Goal: Task Accomplishment & Management: Manage account settings

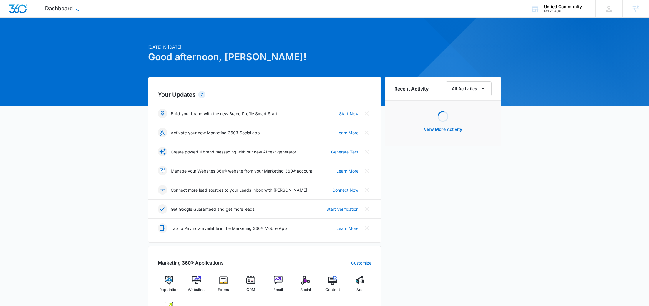
click at [70, 9] on span "Dashboard" at bounding box center [59, 8] width 28 height 6
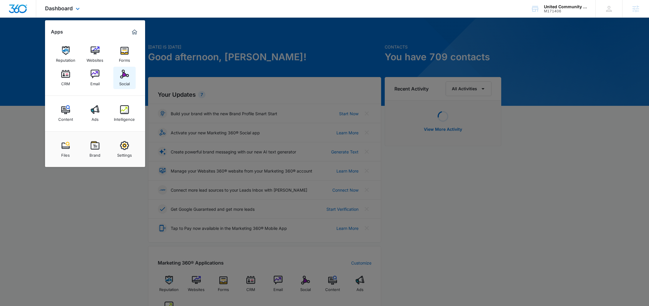
click at [125, 77] on img at bounding box center [124, 74] width 9 height 9
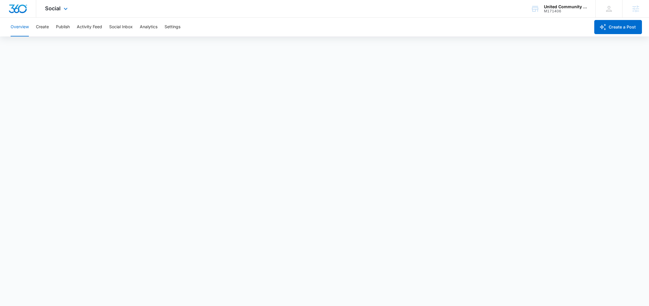
click at [29, 17] on div at bounding box center [18, 8] width 36 height 17
click at [49, 30] on div "Overview Create Publish Activity Feed Social Inbox Analytics Settings" at bounding box center [298, 27] width 583 height 19
click at [46, 29] on button "Create" at bounding box center [42, 27] width 13 height 19
click at [59, 41] on button "Approvals" at bounding box center [58, 45] width 20 height 16
click at [68, 25] on button "Publish" at bounding box center [63, 27] width 14 height 19
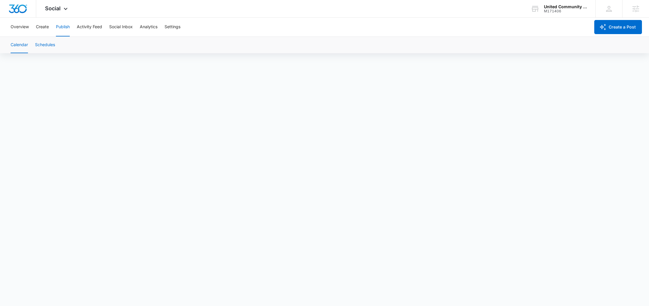
click at [50, 52] on button "Schedules" at bounding box center [45, 45] width 20 height 16
click at [41, 30] on button "Create" at bounding box center [42, 27] width 13 height 19
click at [58, 44] on button "Approvals" at bounding box center [58, 45] width 20 height 16
click at [60, 26] on button "Publish" at bounding box center [63, 27] width 14 height 19
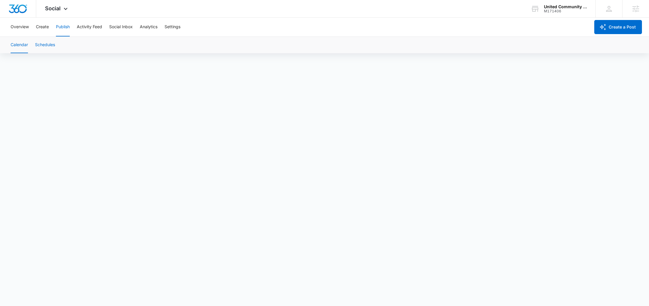
click at [51, 43] on button "Schedules" at bounding box center [45, 45] width 20 height 16
click at [559, 9] on div "M171406" at bounding box center [565, 11] width 43 height 4
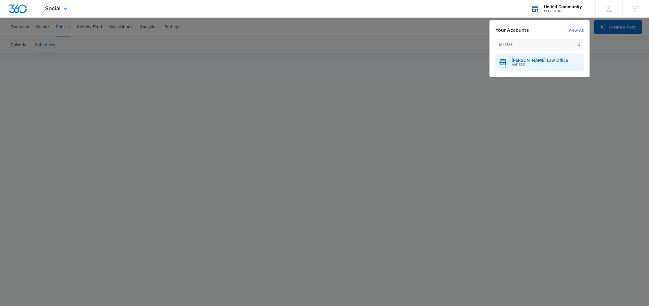
type input "M41353"
click at [520, 64] on span "M41353" at bounding box center [540, 65] width 57 height 4
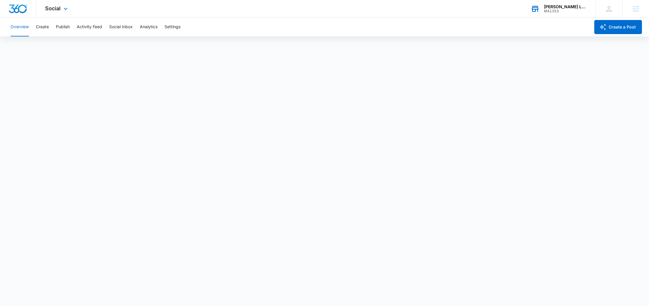
click at [49, 19] on div "Overview Create Publish Activity Feed Social Inbox Analytics Settings" at bounding box center [298, 27] width 583 height 19
click at [45, 23] on button "Create" at bounding box center [42, 27] width 13 height 19
click at [63, 29] on button "Publish" at bounding box center [63, 27] width 14 height 19
click at [44, 48] on button "Schedules" at bounding box center [45, 45] width 20 height 16
click at [24, 29] on button "Overview" at bounding box center [20, 27] width 18 height 19
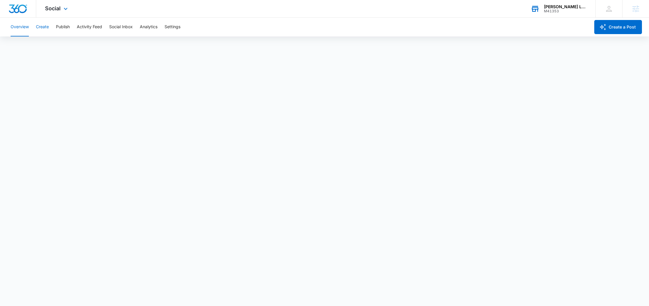
click at [42, 26] on button "Create" at bounding box center [42, 27] width 13 height 19
click at [60, 11] on span "Social" at bounding box center [53, 8] width 16 height 6
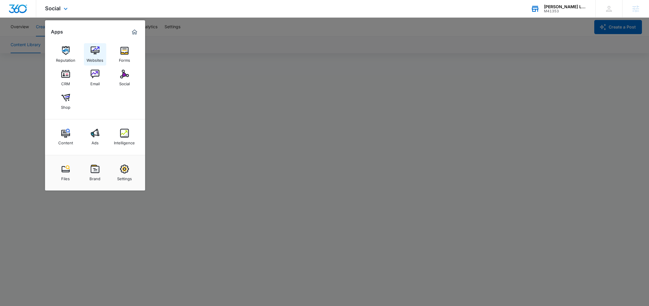
click at [95, 50] on img at bounding box center [95, 50] width 9 height 9
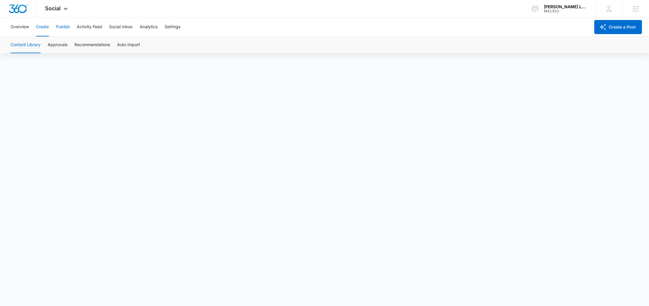
click at [68, 23] on button "Publish" at bounding box center [63, 27] width 14 height 19
click at [52, 48] on button "Schedules" at bounding box center [45, 45] width 20 height 16
click at [41, 27] on button "Create" at bounding box center [42, 27] width 13 height 19
click at [25, 40] on button "Content Library" at bounding box center [26, 45] width 30 height 16
click at [21, 29] on button "Overview" at bounding box center [20, 27] width 18 height 19
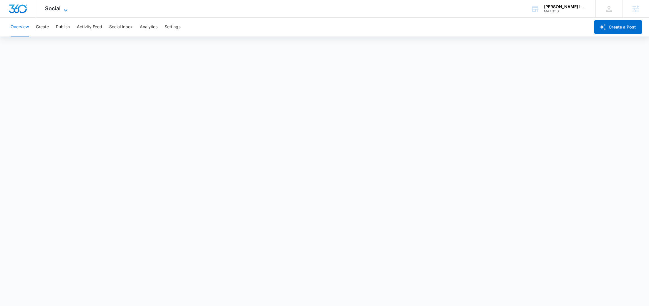
click at [63, 5] on div "Social Apps Reputation Websites Forms CRM Email Social Shop Content Ads Intelli…" at bounding box center [57, 8] width 42 height 17
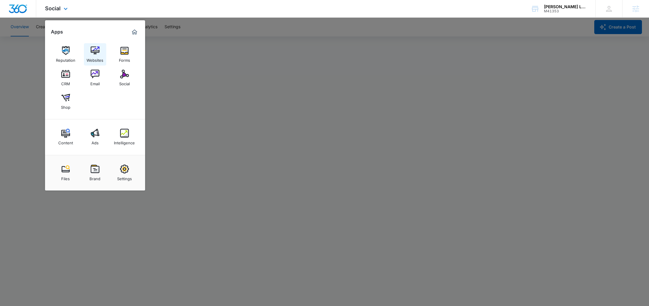
click at [102, 52] on link "Websites" at bounding box center [95, 54] width 22 height 22
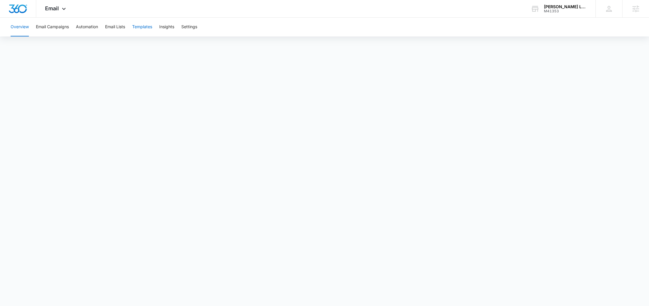
click at [150, 29] on button "Templates" at bounding box center [142, 27] width 20 height 19
click at [53, 28] on button "Email Campaigns" at bounding box center [52, 27] width 33 height 19
click at [150, 27] on button "Templates" at bounding box center [142, 27] width 20 height 19
click at [47, 5] on div "Email Apps Reputation Websites Forms CRM Email Social Shop Content Ads Intellig…" at bounding box center [56, 8] width 40 height 17
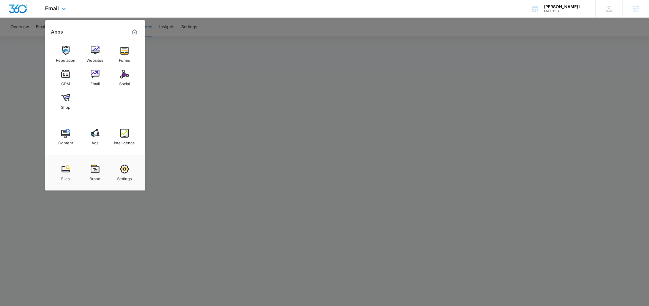
drag, startPoint x: 97, startPoint y: 52, endPoint x: 111, endPoint y: 48, distance: 14.8
click at [97, 52] on img at bounding box center [95, 50] width 9 height 9
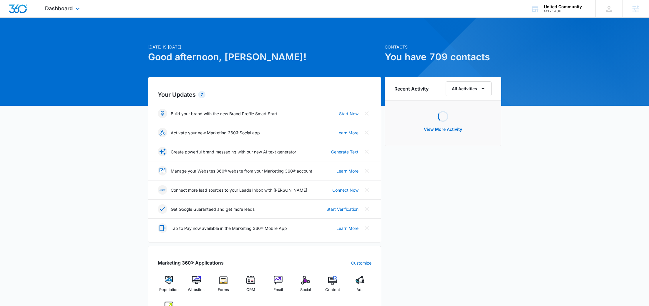
click at [74, 7] on div "Dashboard Apps Reputation Websites Forms CRM Email Social Content Ads Intellige…" at bounding box center [63, 8] width 54 height 17
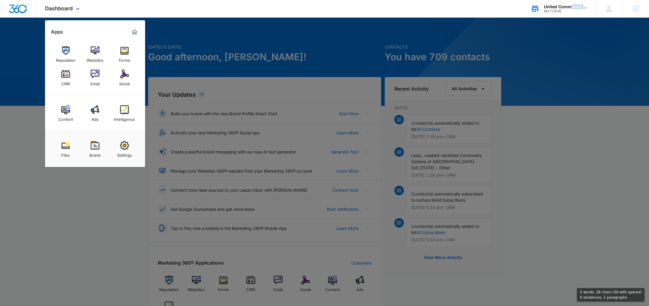
click at [570, 9] on div "United Community Options of [GEOGRAPHIC_DATA][US_STATE] M171406" at bounding box center [565, 8] width 43 height 9
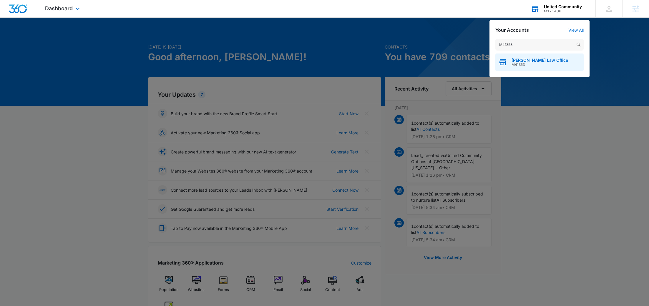
type input "M41353"
click at [516, 62] on span "[PERSON_NAME] Law Office" at bounding box center [540, 60] width 57 height 5
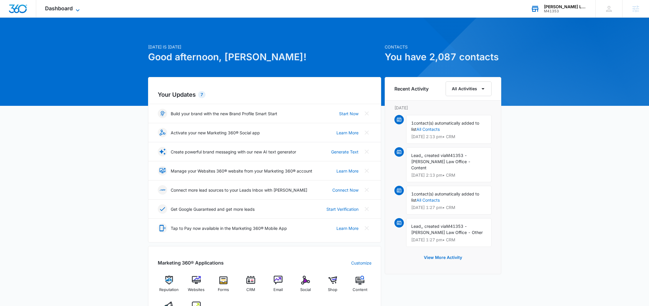
click at [78, 11] on icon at bounding box center [77, 10] width 7 height 7
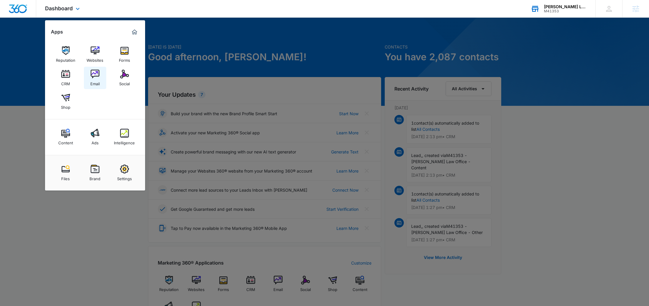
click at [100, 78] on link "Email" at bounding box center [95, 78] width 22 height 22
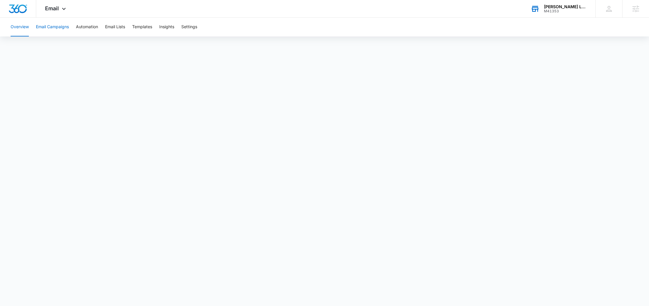
click at [65, 26] on button "Email Campaigns" at bounding box center [52, 27] width 33 height 19
